Goal: Information Seeking & Learning: Learn about a topic

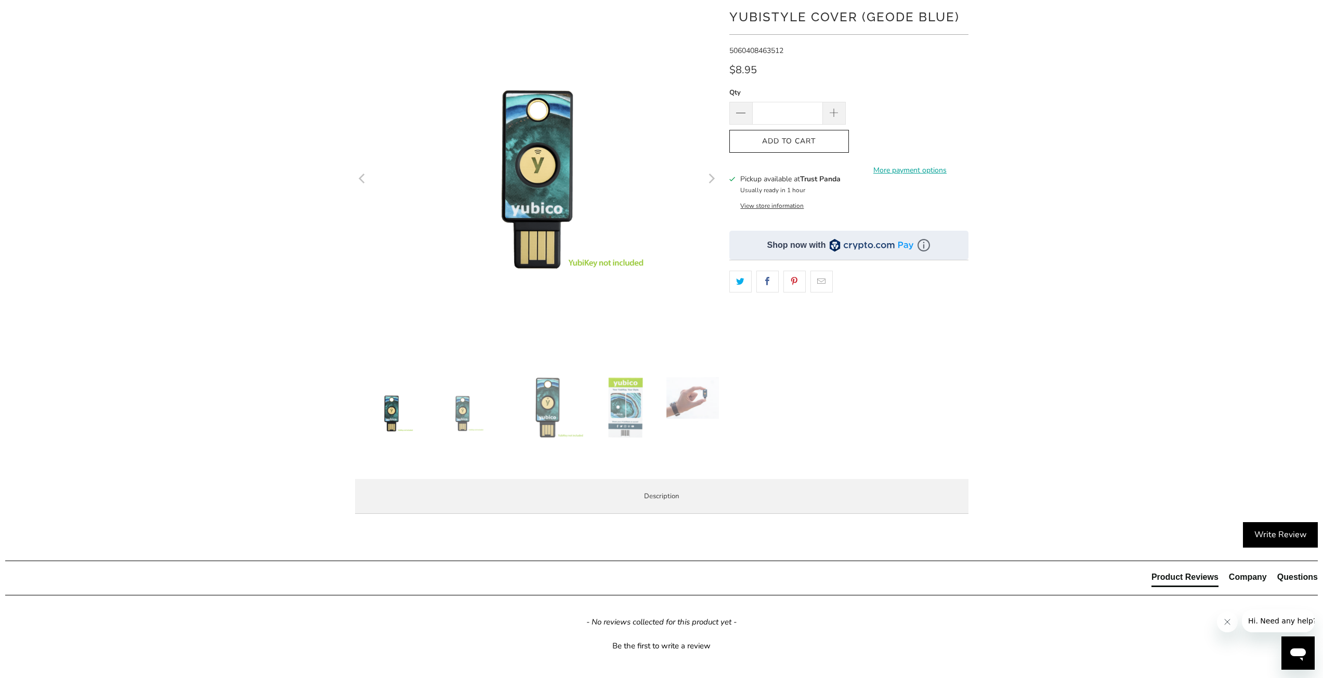
scroll to position [104, 0]
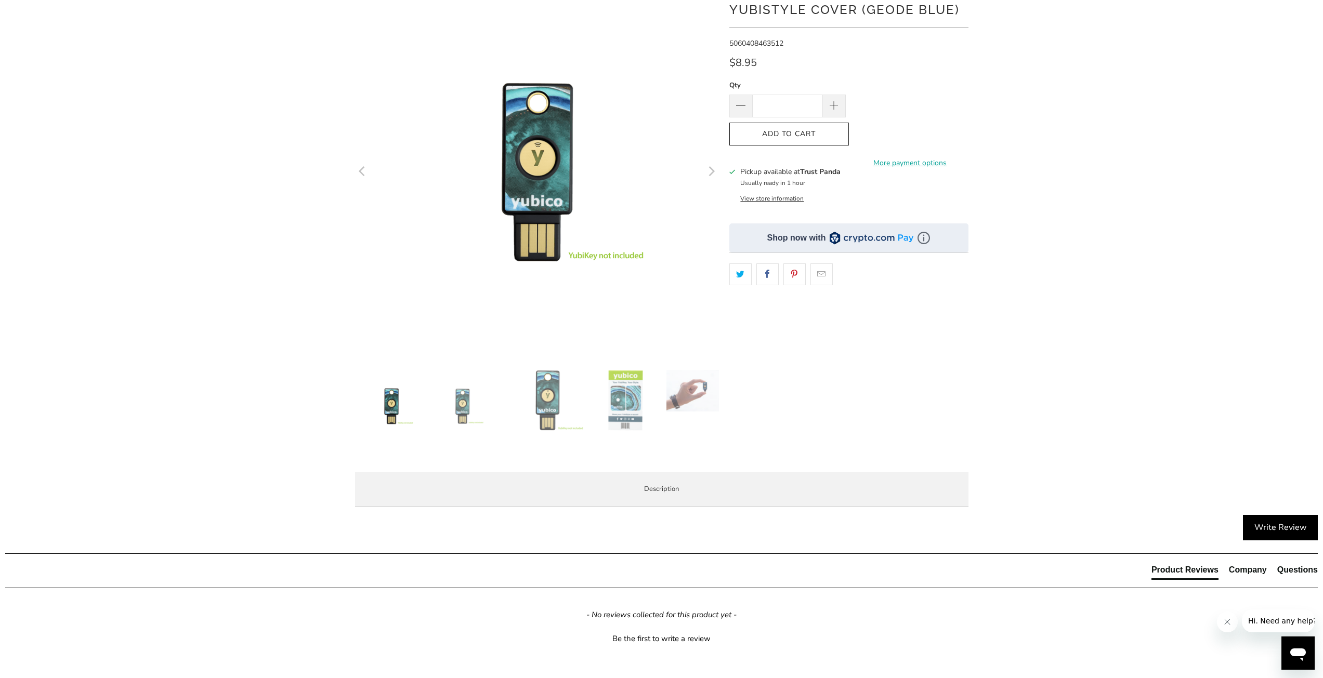
click at [457, 406] on img at bounding box center [469, 406] width 73 height 73
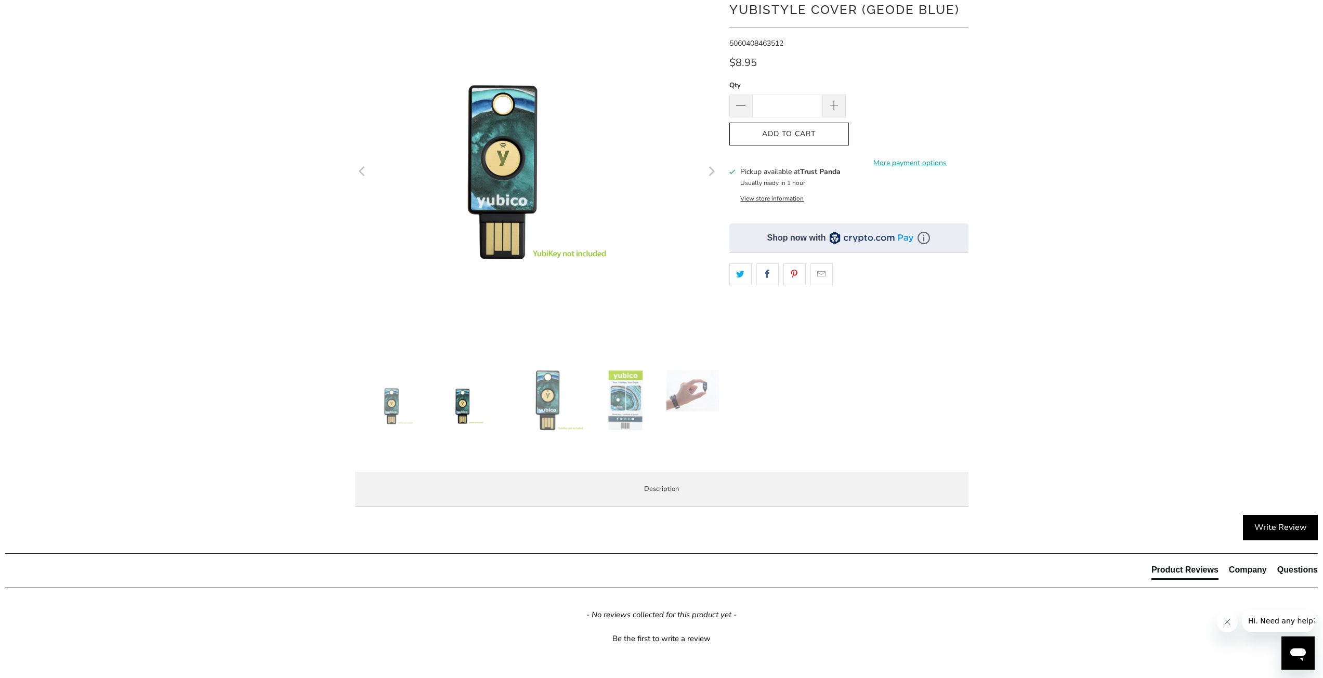
click at [533, 397] on img at bounding box center [547, 400] width 73 height 61
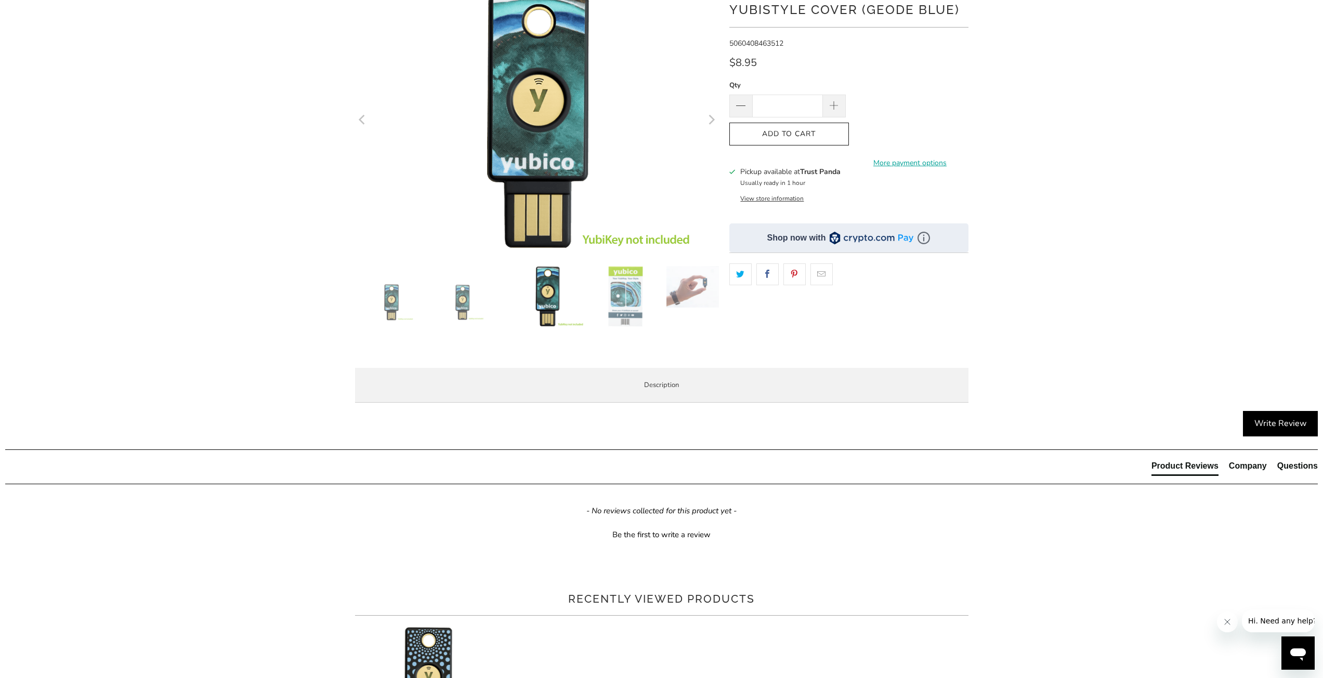
click at [646, 310] on img at bounding box center [625, 296] width 73 height 61
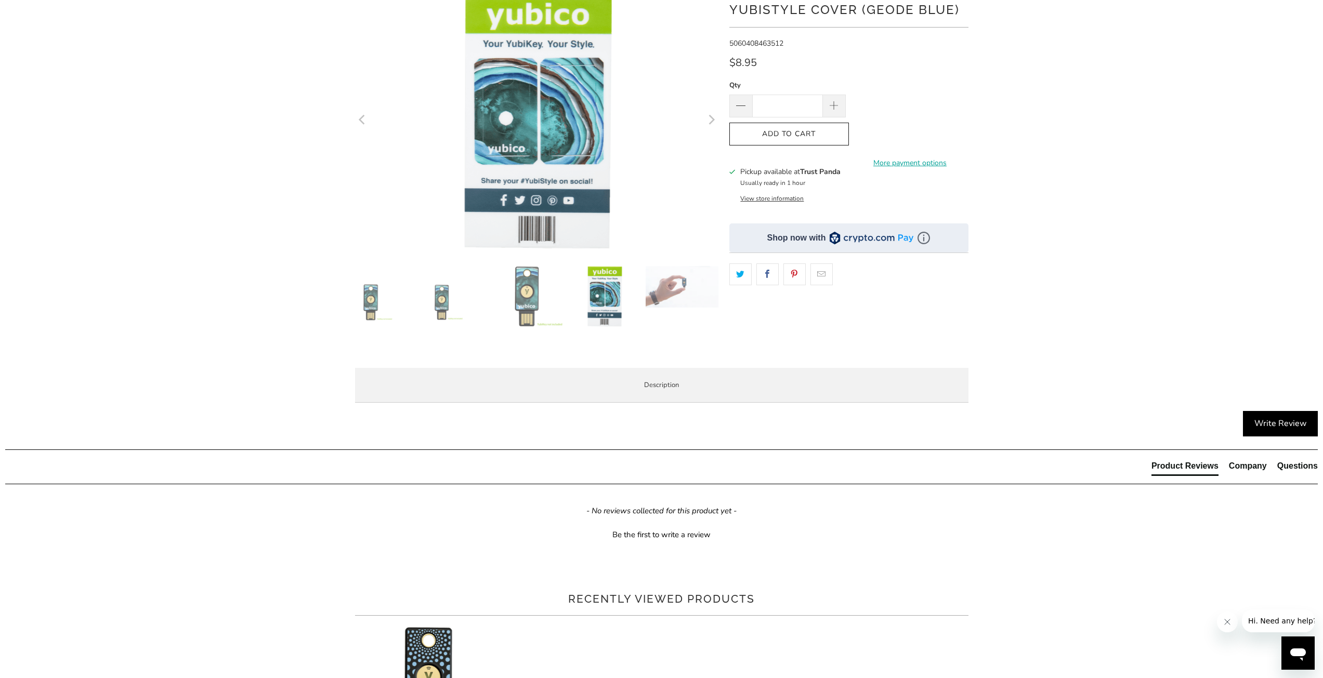
click at [694, 292] on img at bounding box center [682, 287] width 73 height 42
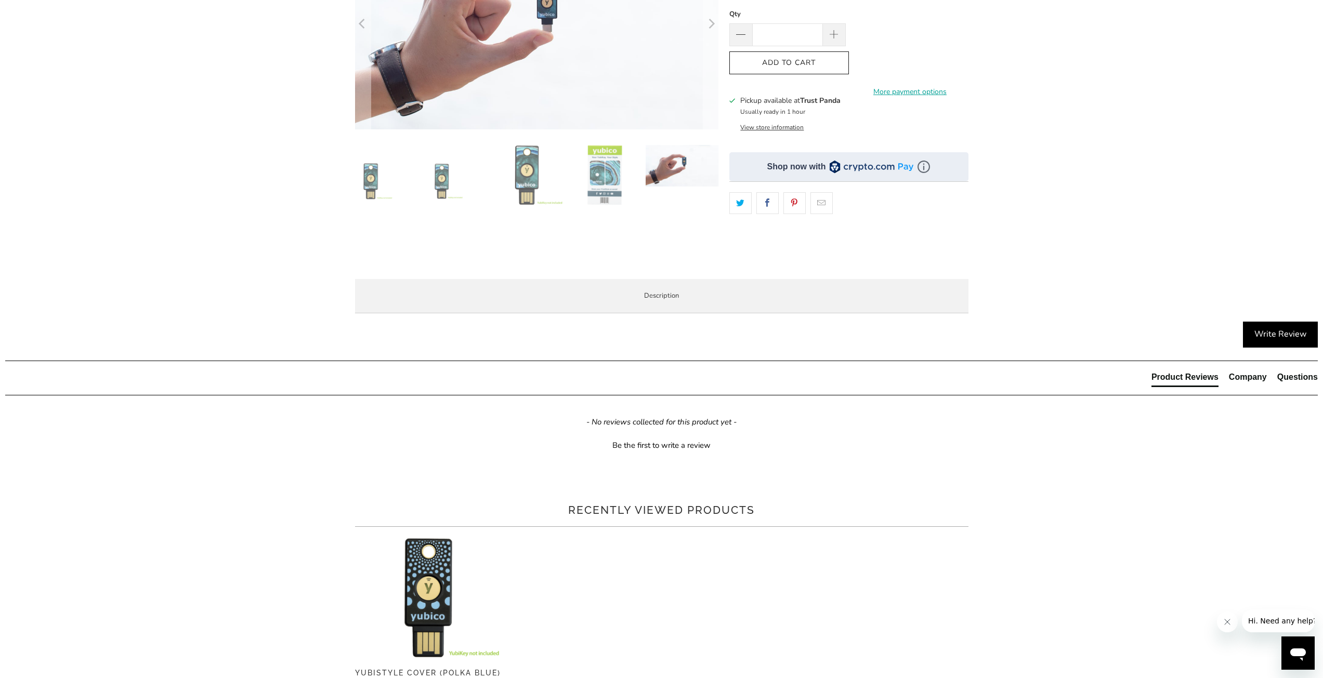
scroll to position [312, 0]
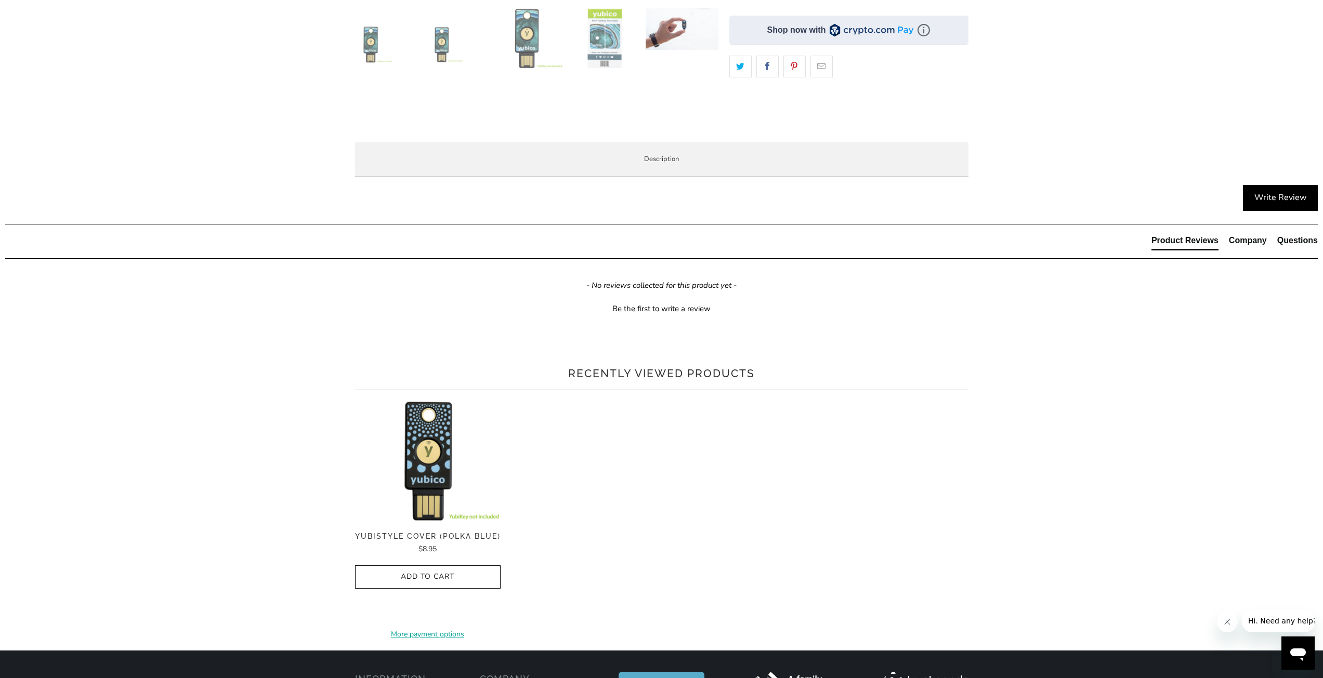
click at [0, 0] on span "Enterprise and Government" at bounding box center [0, 0] width 0 height 0
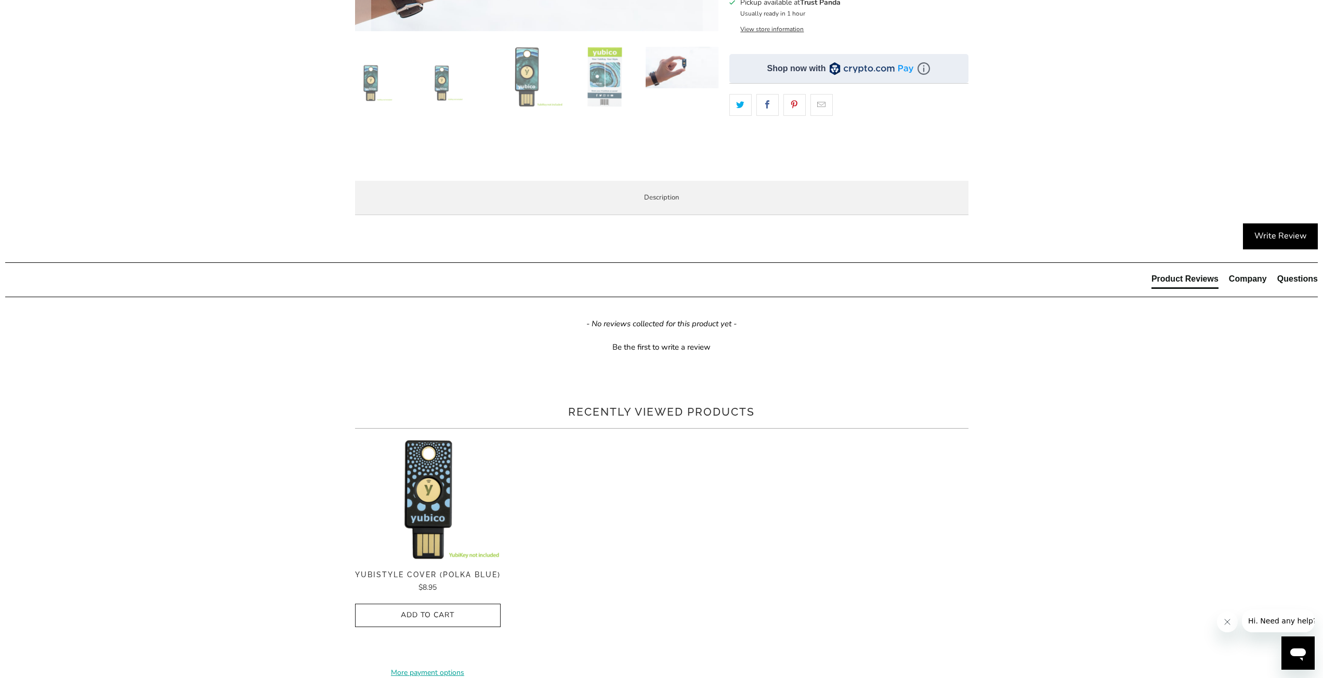
scroll to position [208, 0]
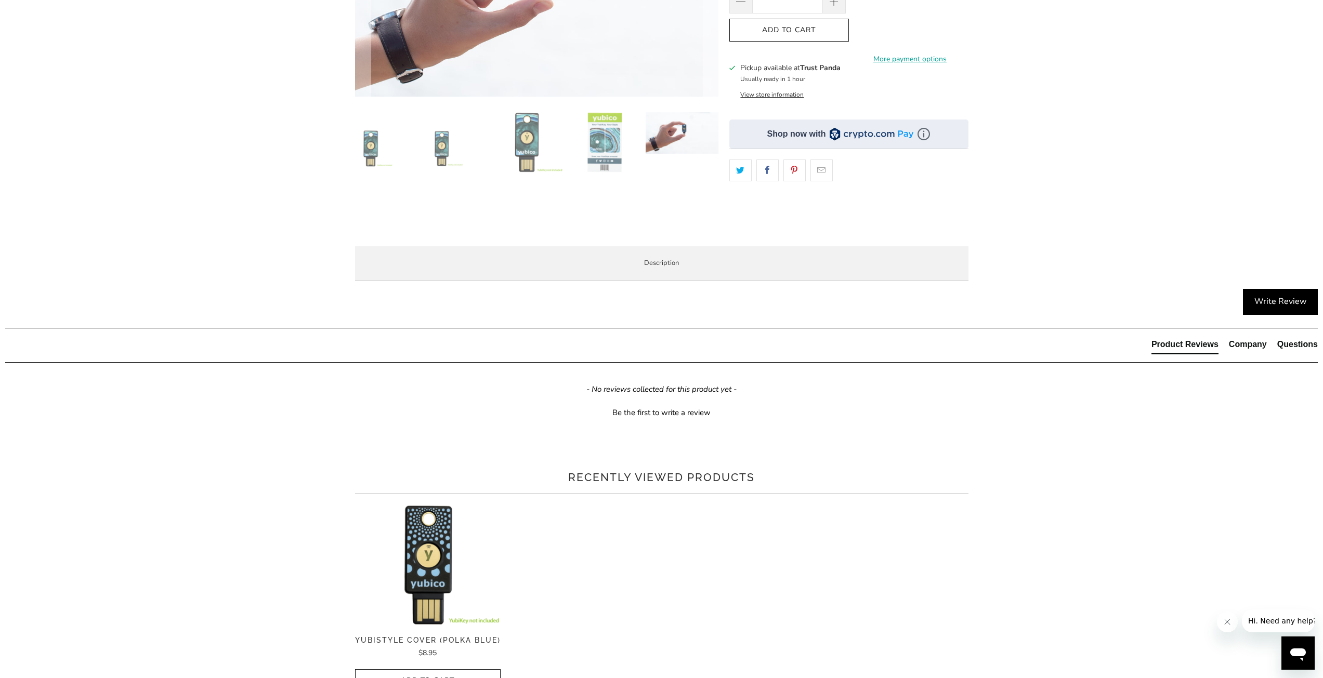
click at [0, 0] on span "Local Service & Support" at bounding box center [0, 0] width 0 height 0
click at [0, 0] on span "Specifications" at bounding box center [0, 0] width 0 height 0
